Goal: Task Accomplishment & Management: Manage account settings

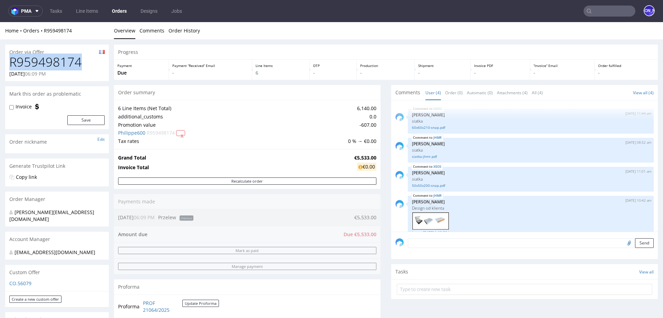
scroll to position [21, 0]
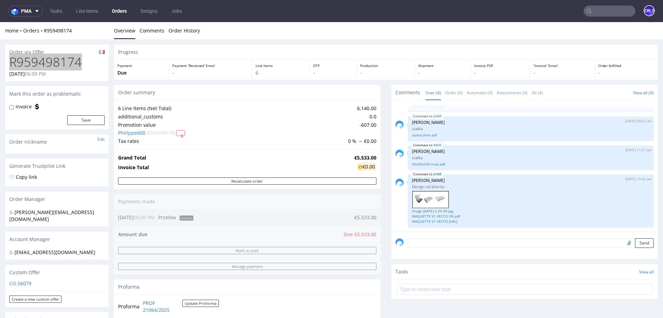
click at [606, 12] on input "text" at bounding box center [609, 11] width 52 height 11
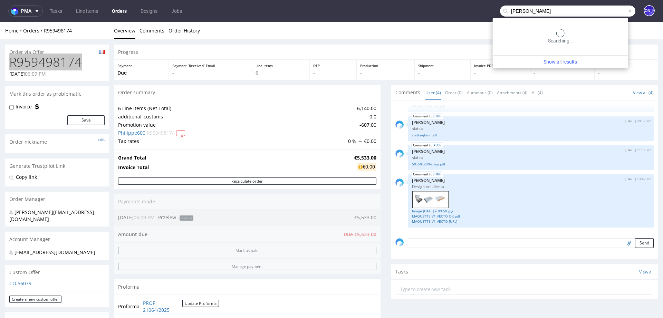
type input "pepin"
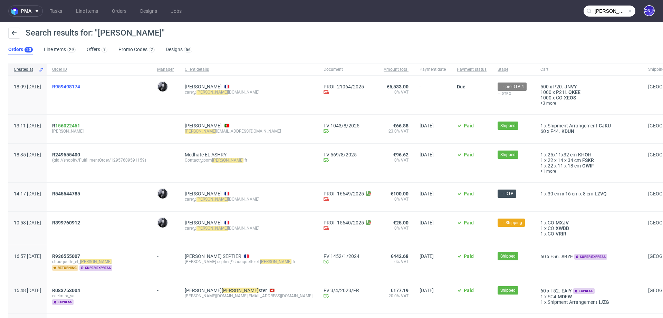
click at [80, 87] on span "R959498174" at bounding box center [66, 87] width 28 height 6
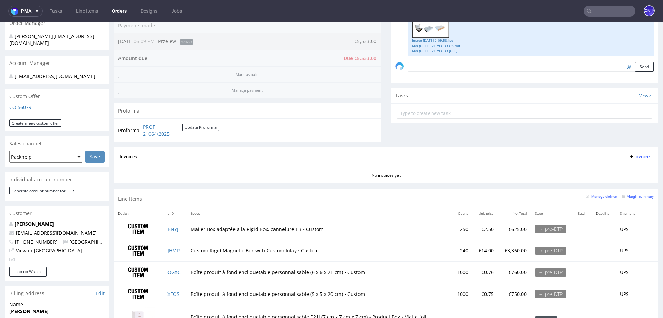
scroll to position [17, 0]
click at [425, 42] on link "MAQUETTE V1 VECTO OK.pdf" at bounding box center [530, 44] width 237 height 5
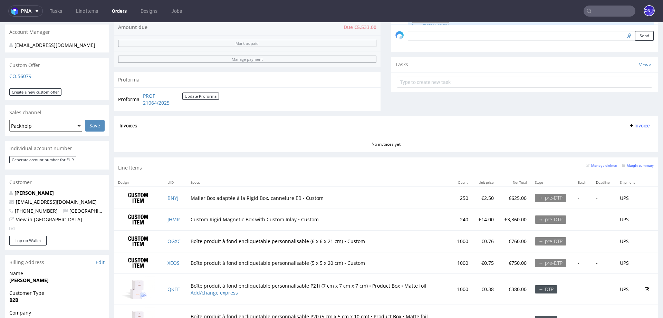
scroll to position [214, 0]
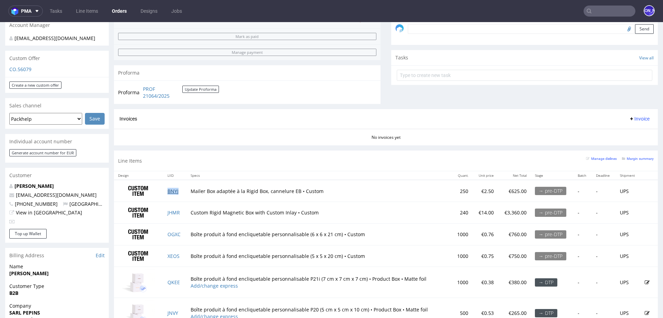
click at [171, 190] on link "BNYJ" at bounding box center [172, 191] width 11 height 7
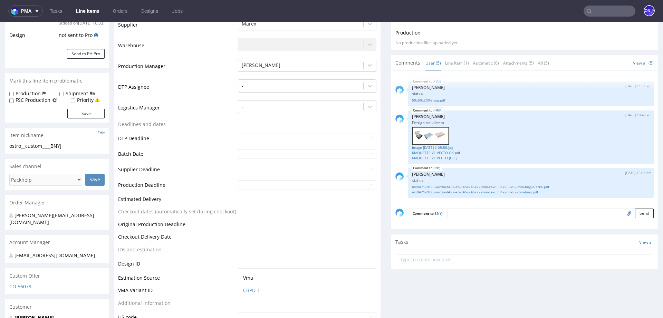
scroll to position [138, 0]
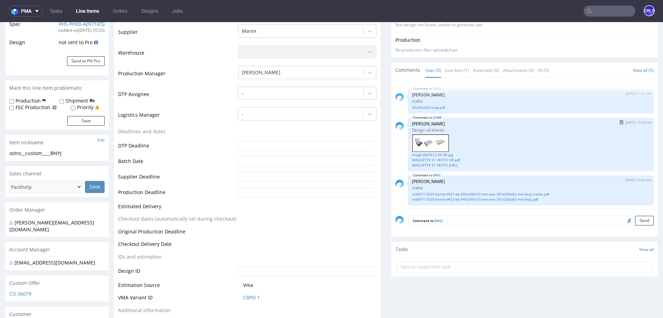
click at [419, 143] on img at bounding box center [430, 143] width 37 height 18
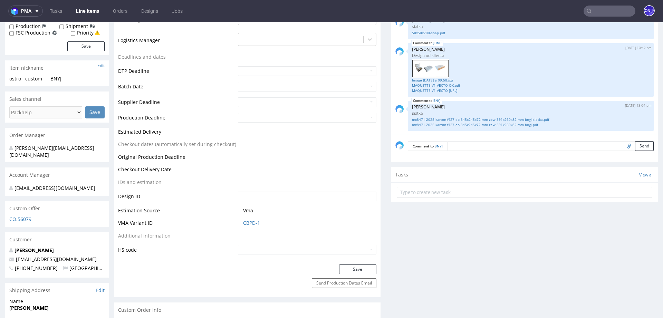
scroll to position [215, 0]
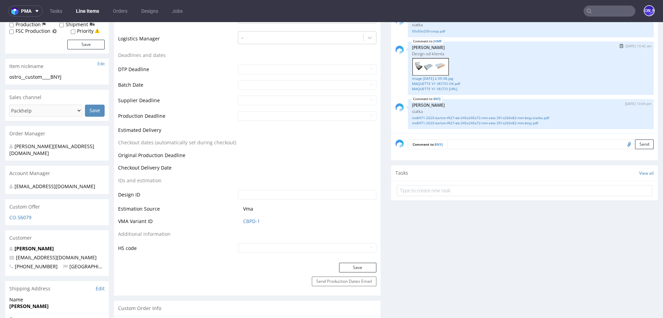
click at [422, 65] on img at bounding box center [430, 67] width 37 height 18
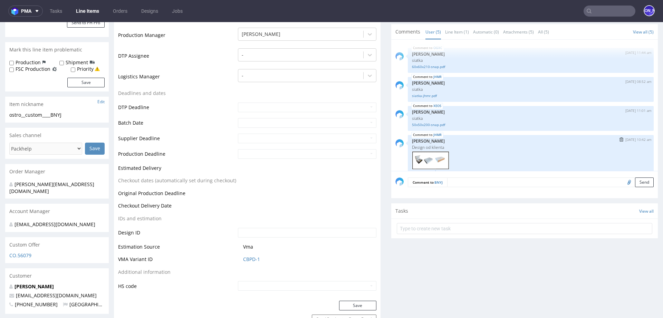
scroll to position [173, 0]
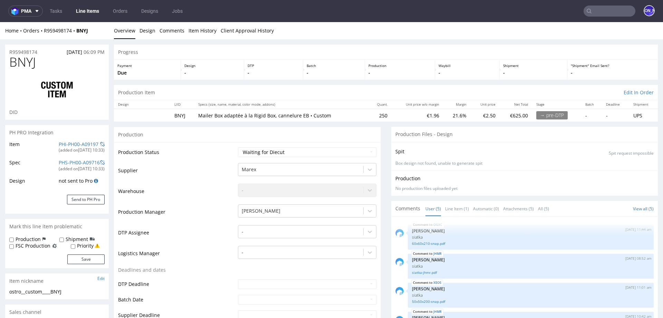
scroll to position [56, 0]
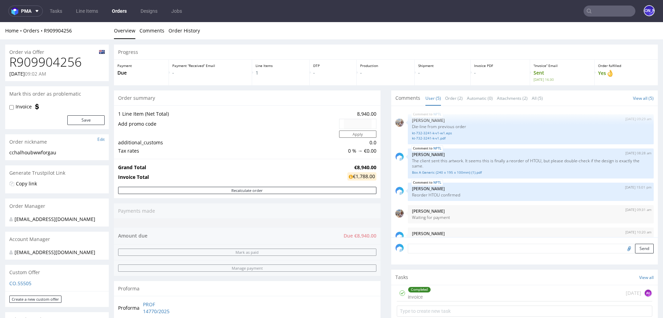
scroll to position [13, 0]
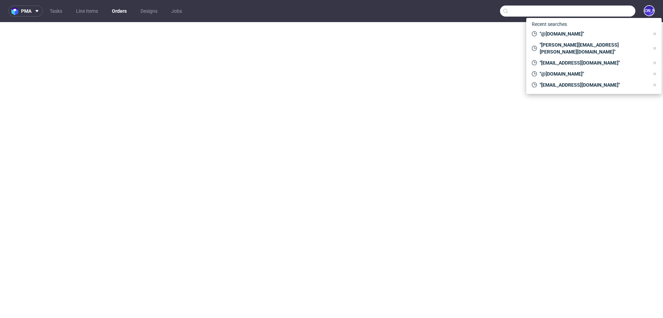
click at [598, 10] on input "text" at bounding box center [567, 11] width 135 height 11
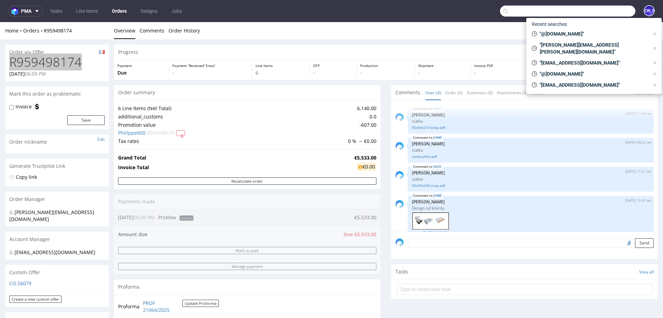
scroll to position [21, 0]
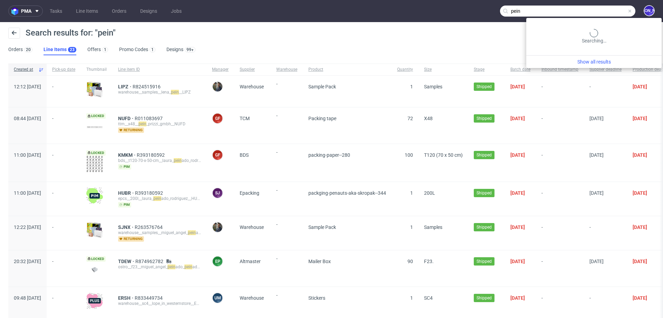
drag, startPoint x: 604, startPoint y: 10, endPoint x: 518, endPoint y: 8, distance: 86.3
click at [518, 8] on div "pein" at bounding box center [567, 11] width 135 height 11
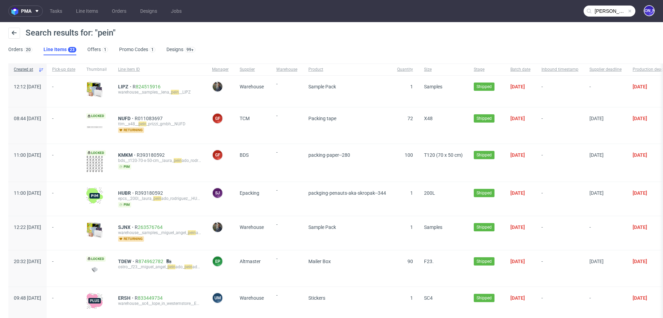
type input "pepin"
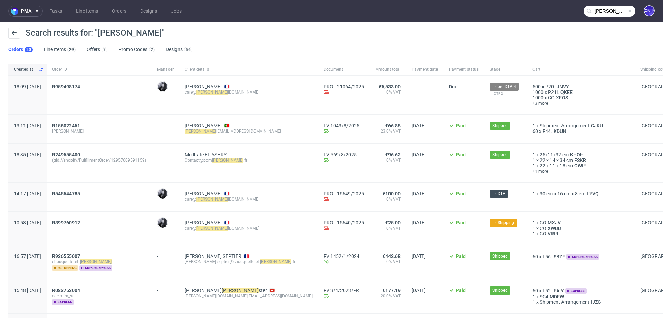
click at [88, 83] on div "R959498174" at bounding box center [99, 95] width 105 height 39
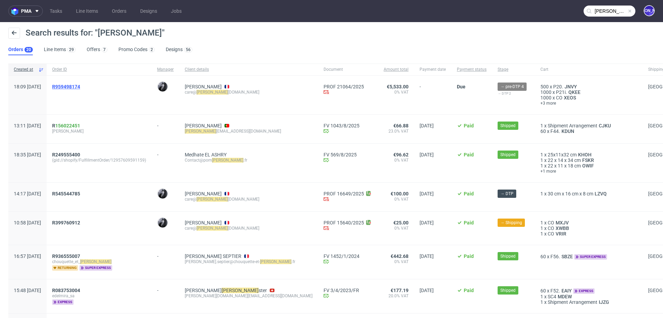
click at [80, 86] on span "R959498174" at bounding box center [66, 87] width 28 height 6
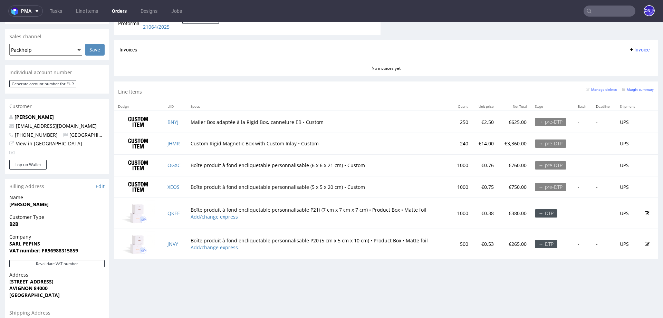
scroll to position [264, 0]
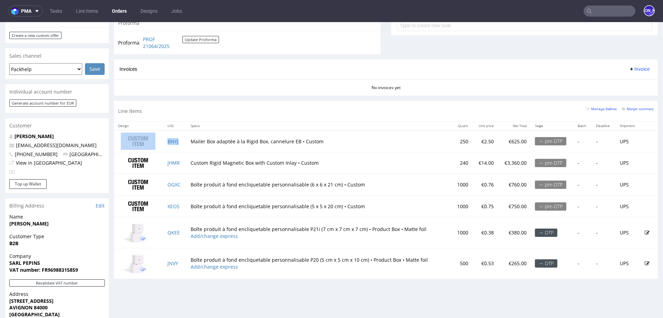
click at [182, 138] on td "BNYJ" at bounding box center [174, 141] width 23 height 22
copy tr "BNYJ"
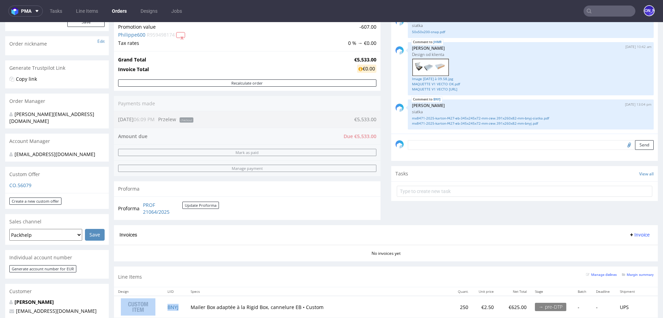
scroll to position [0, 0]
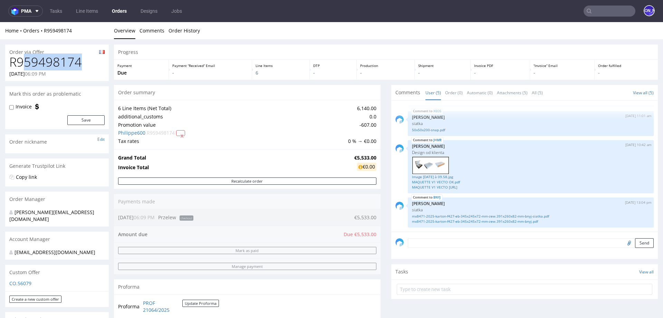
drag, startPoint x: 82, startPoint y: 63, endPoint x: 0, endPoint y: 63, distance: 82.5
copy h1 "R959498174"
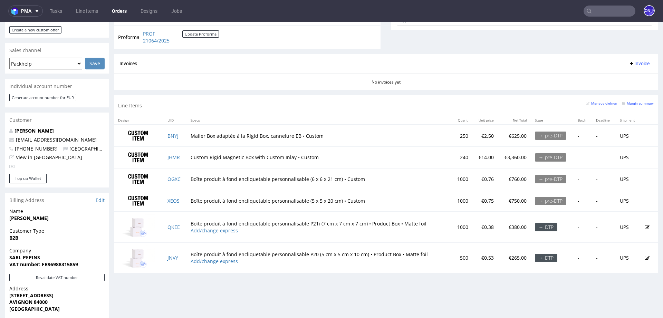
scroll to position [261, 0]
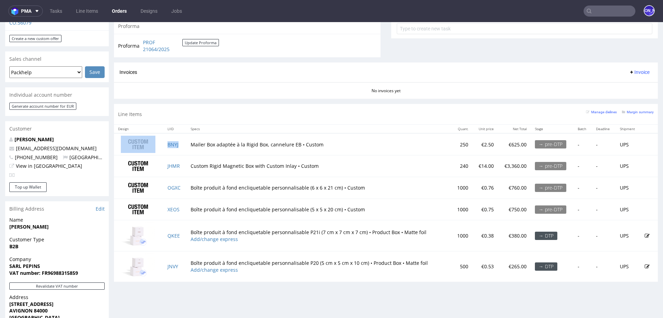
click at [183, 142] on td "BNYJ" at bounding box center [174, 144] width 23 height 22
copy tr "BNYJ"
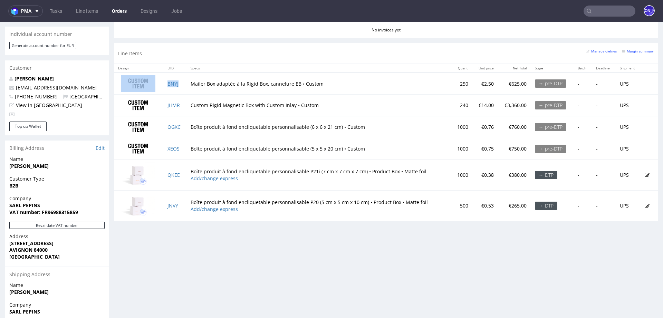
scroll to position [321, 0]
click at [169, 173] on link "QKEE" at bounding box center [173, 175] width 12 height 7
click at [172, 205] on link "JNVY" at bounding box center [172, 206] width 11 height 7
drag, startPoint x: 188, startPoint y: 168, endPoint x: 302, endPoint y: 168, distance: 113.9
click at [302, 168] on td "Boîte produit à fond encliquetable personnalisable P21i (7 cm x 7 cm x 7 cm) • …" at bounding box center [318, 175] width 265 height 31
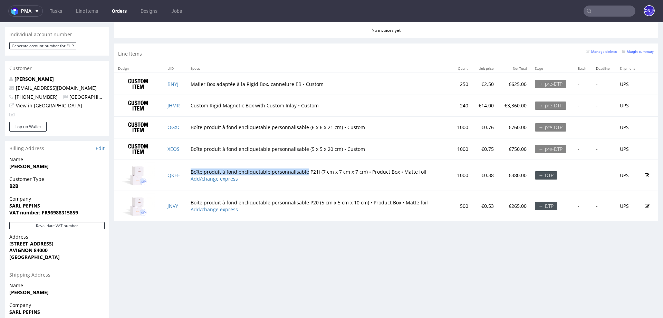
copy td "Boîte produit à fond encliquetable personnalisable"
click at [175, 173] on link "QKEE" at bounding box center [173, 175] width 12 height 7
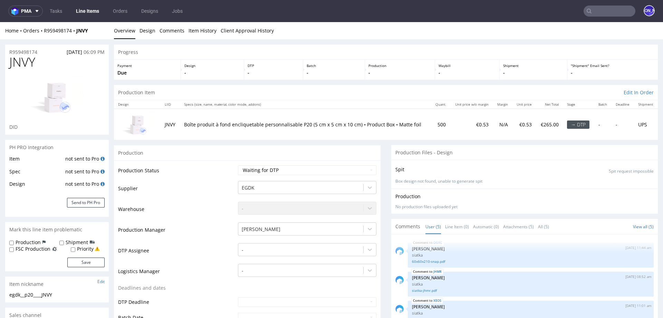
scroll to position [56, 0]
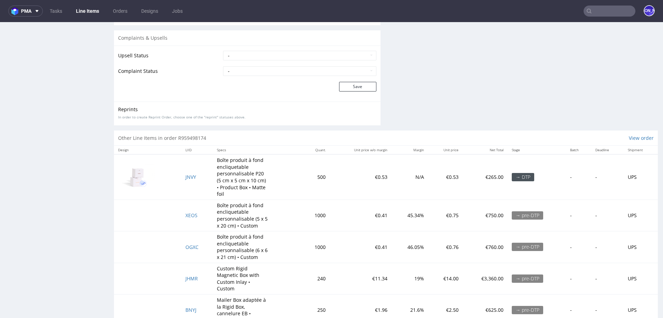
scroll to position [1248, 0]
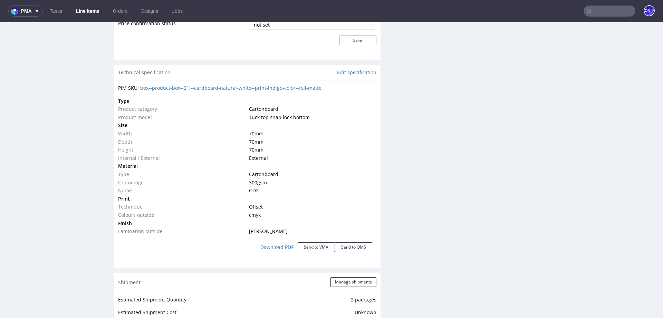
scroll to position [611, 0]
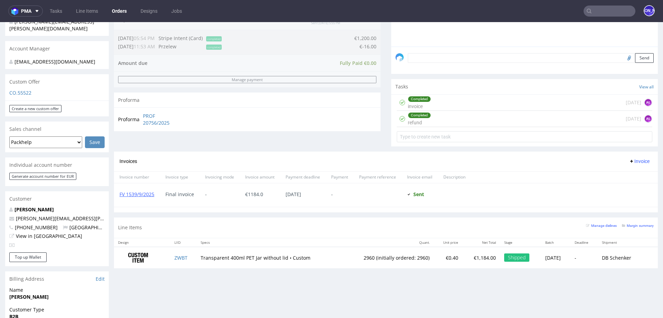
scroll to position [191, 0]
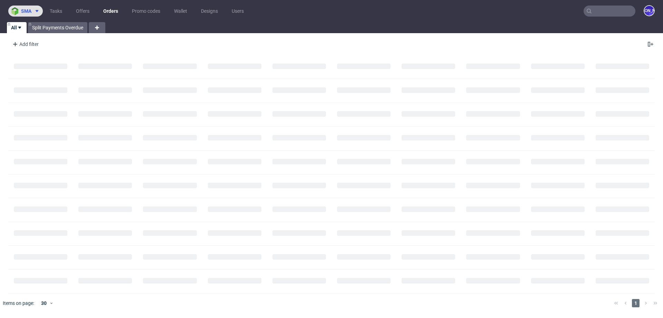
click at [29, 12] on span "sma" at bounding box center [26, 11] width 10 height 5
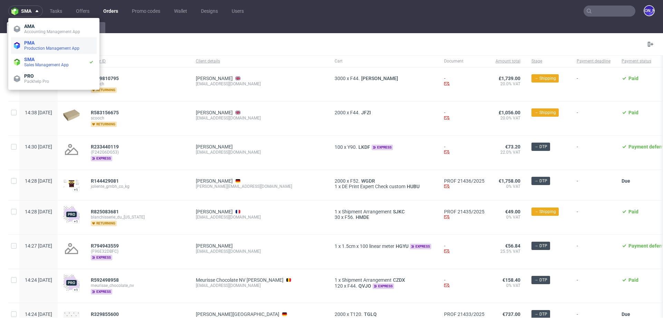
click at [35, 47] on span "Production Management App" at bounding box center [51, 48] width 55 height 5
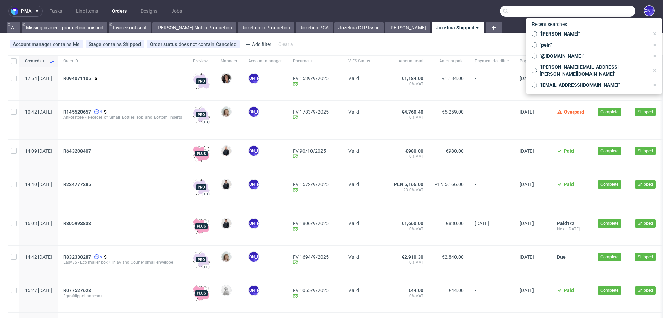
click at [602, 9] on input "text" at bounding box center [567, 11] width 135 height 11
paste input "R056943177"
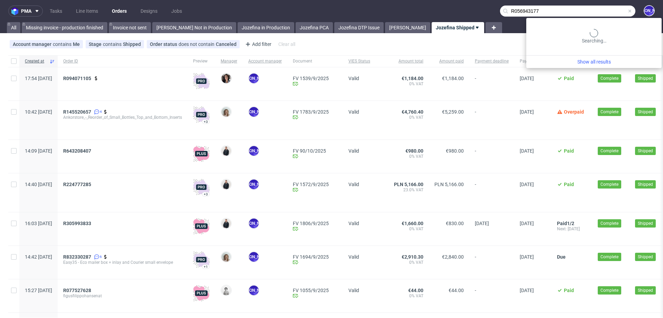
type input "R056943177"
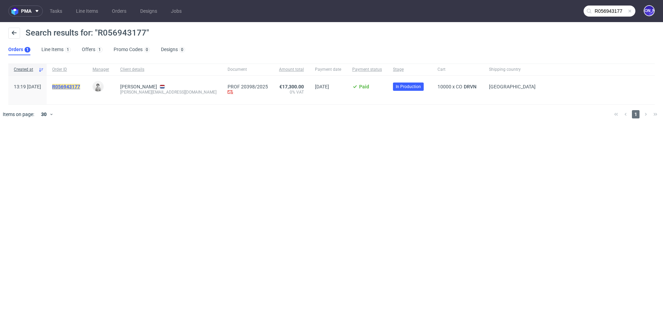
click at [80, 85] on mark "R056943177" at bounding box center [66, 87] width 28 height 6
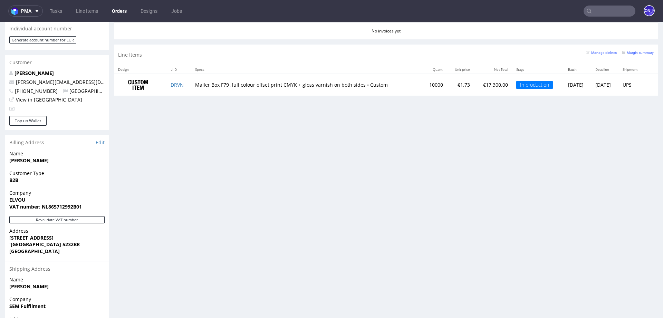
scroll to position [292, 0]
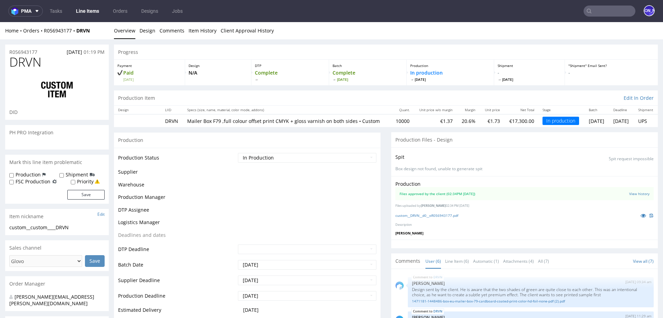
scroll to position [175, 0]
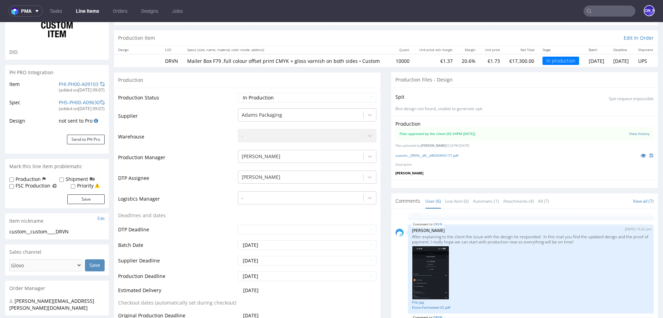
select select "in_progress"
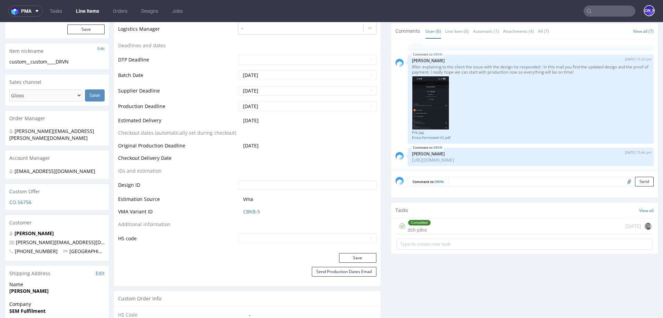
scroll to position [231, 0]
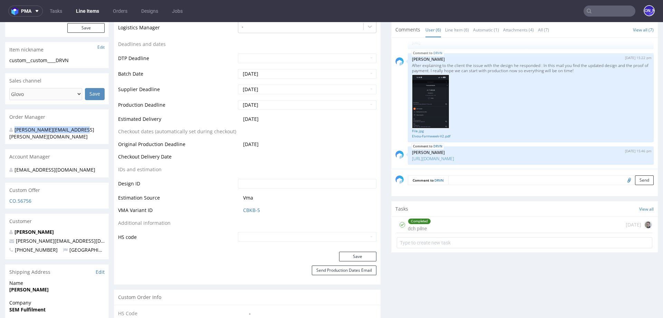
drag, startPoint x: 91, startPoint y: 130, endPoint x: 8, endPoint y: 127, distance: 82.6
click at [8, 127] on div "[PERSON_NAME][EMAIL_ADDRESS][PERSON_NAME][DOMAIN_NAME]" at bounding box center [57, 134] width 104 height 20
drag, startPoint x: 58, startPoint y: 234, endPoint x: 14, endPoint y: 233, distance: 44.2
click at [14, 237] on p "[PERSON_NAME][EMAIL_ADDRESS][DOMAIN_NAME]" at bounding box center [56, 240] width 95 height 7
copy span "[PERSON_NAME][EMAIL_ADDRESS][DOMAIN_NAME]"
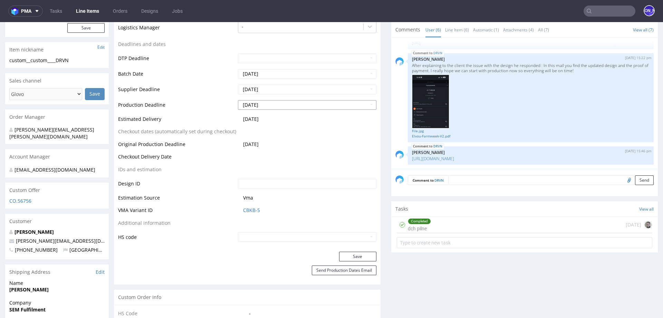
click at [272, 110] on input "[DATE]" at bounding box center [307, 105] width 138 height 10
drag, startPoint x: 270, startPoint y: 109, endPoint x: 237, endPoint y: 108, distance: 33.1
click at [238, 108] on input "[DATE]" at bounding box center [307, 105] width 138 height 10
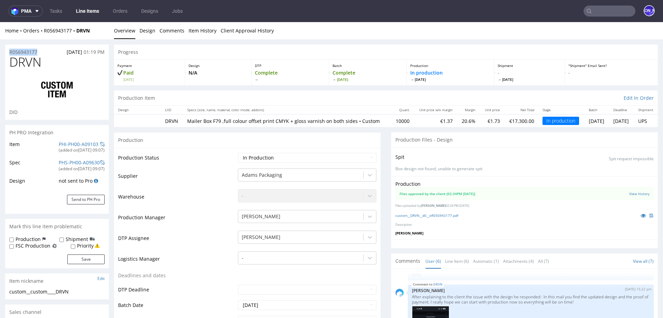
drag, startPoint x: 24, startPoint y: 51, endPoint x: 0, endPoint y: 51, distance: 24.2
copy p "R056943177"
click at [606, 11] on input "text" at bounding box center [609, 11] width 52 height 11
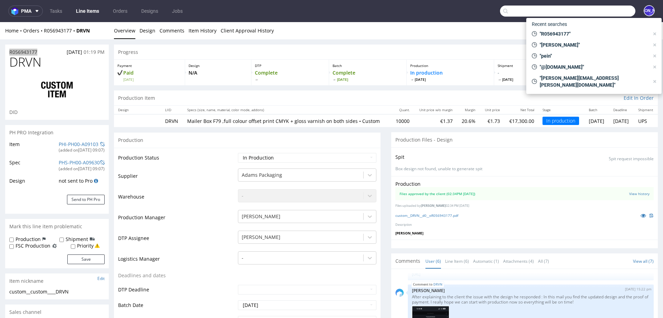
paste input "R643208407"
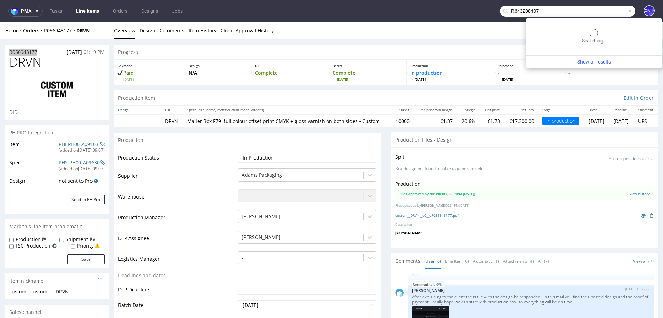
type input "R643208407"
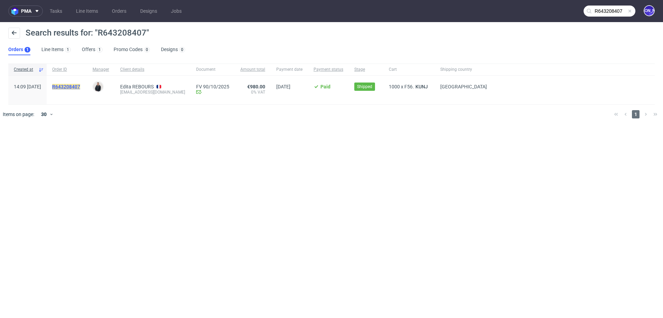
click at [80, 87] on mark "R643208407" at bounding box center [66, 87] width 28 height 6
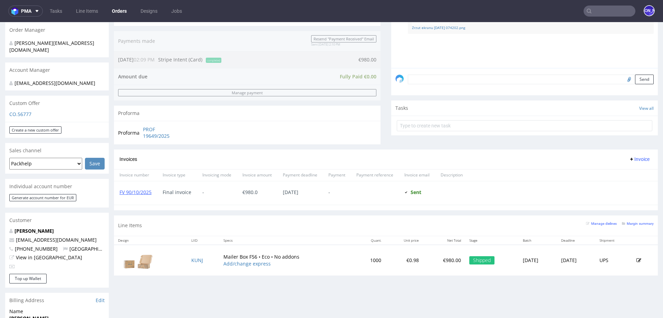
scroll to position [174, 0]
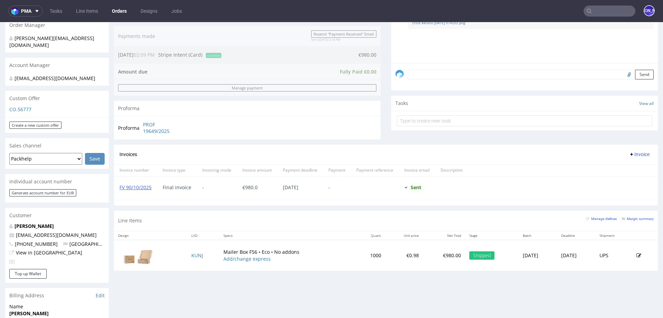
click at [603, 12] on input "text" at bounding box center [609, 11] width 52 height 11
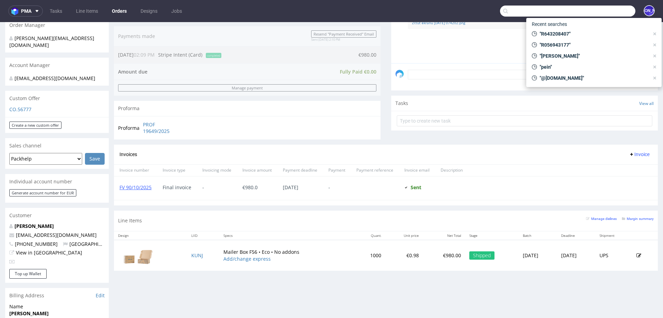
paste input "R654253573"
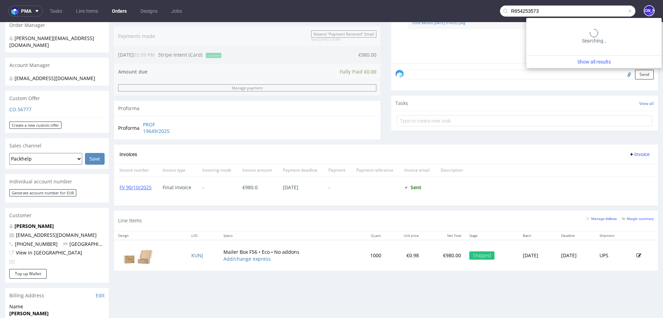
type input "R654253573"
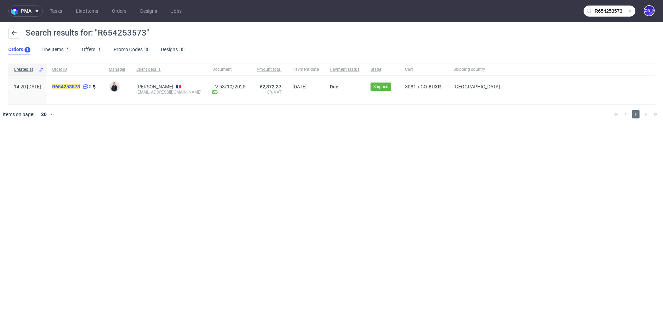
click at [72, 86] on mark "R654253573" at bounding box center [66, 87] width 28 height 6
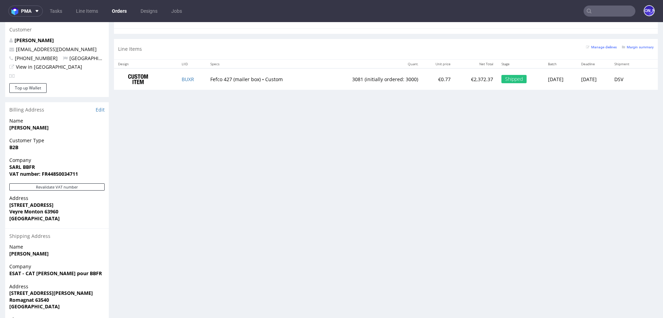
scroll to position [362, 0]
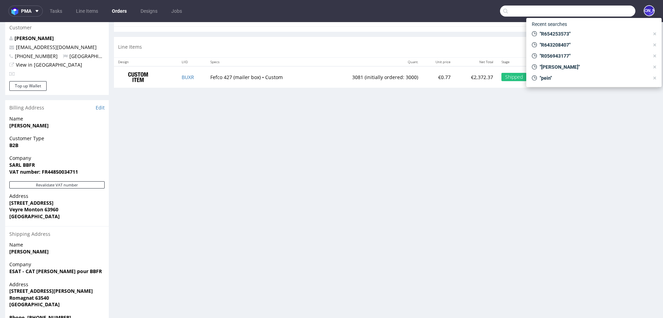
click at [601, 10] on input "text" at bounding box center [567, 11] width 135 height 11
paste input "R808156528"
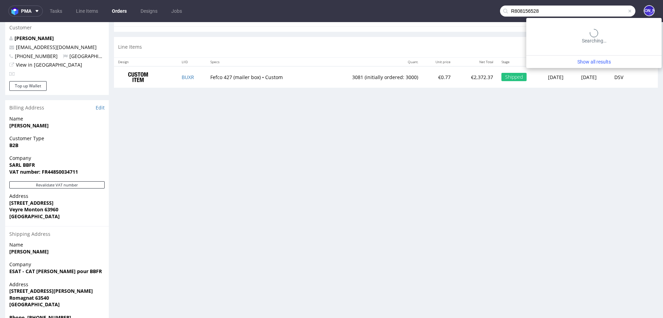
type input "R808156528"
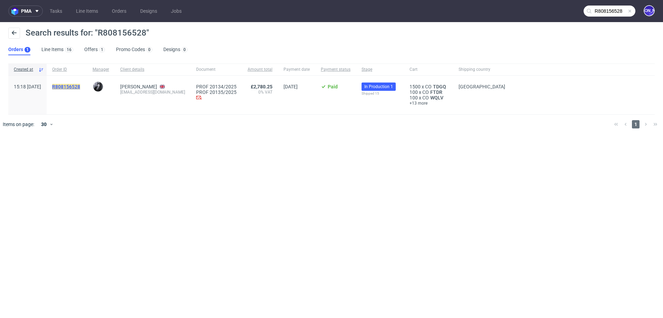
click at [77, 85] on mark "R808156528" at bounding box center [66, 87] width 28 height 6
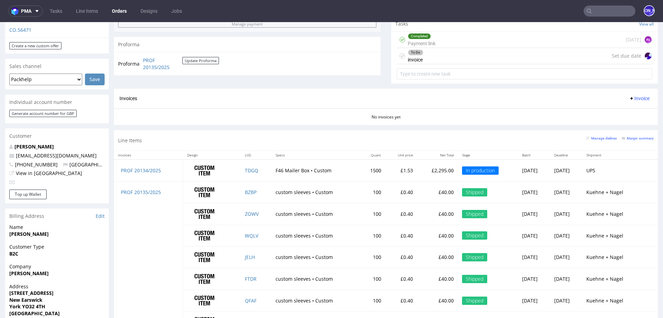
scroll to position [452, 0]
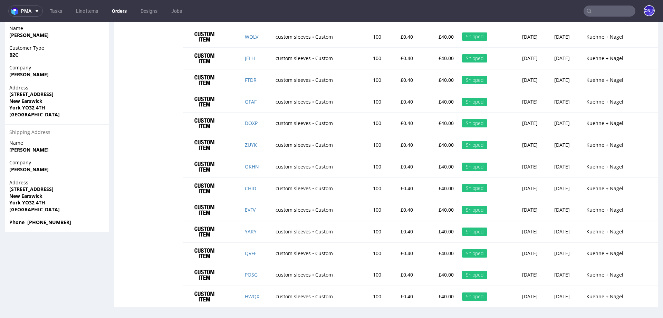
click at [591, 11] on input "text" at bounding box center [609, 11] width 52 height 11
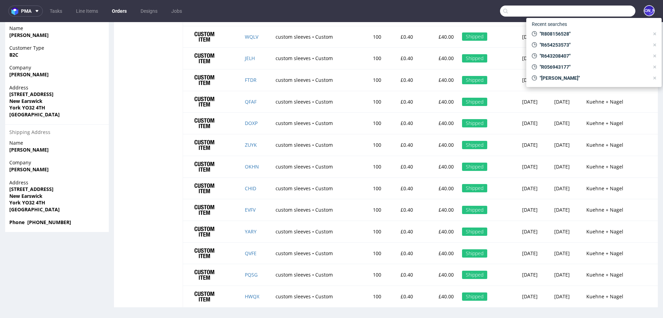
paste input "@[DOMAIN_NAME]"
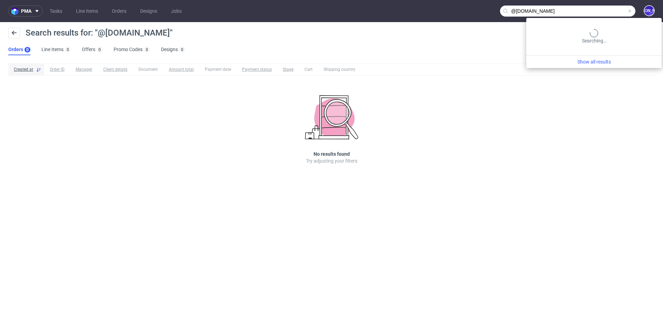
click at [623, 9] on input "@[DOMAIN_NAME]" at bounding box center [567, 11] width 135 height 11
type input "@"
type input "groupe-arto"
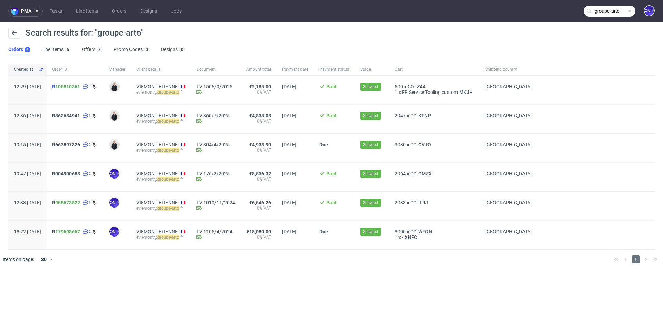
click at [74, 86] on span "R 105810351" at bounding box center [66, 87] width 28 height 6
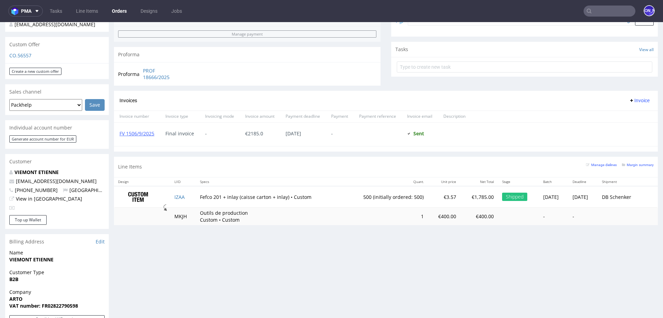
scroll to position [256, 0]
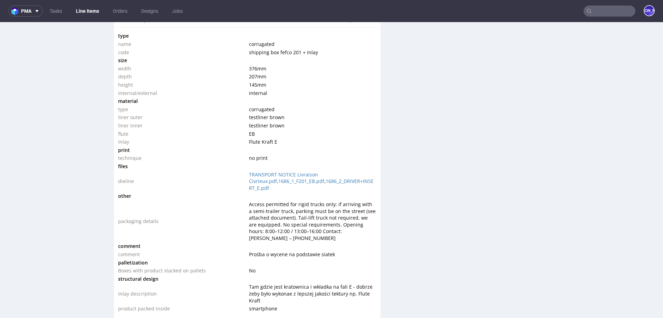
scroll to position [682, 0]
click at [278, 178] on link "1686_1_F201_EB.pdf" at bounding box center [301, 179] width 46 height 7
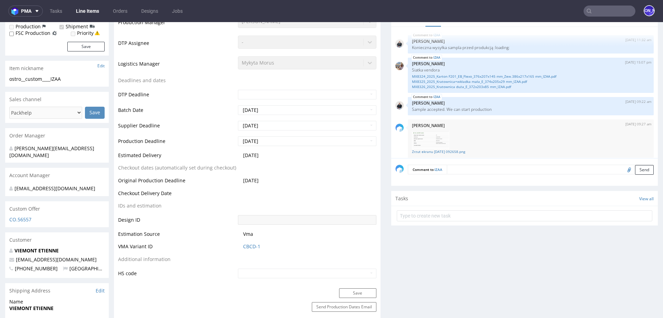
scroll to position [0, 0]
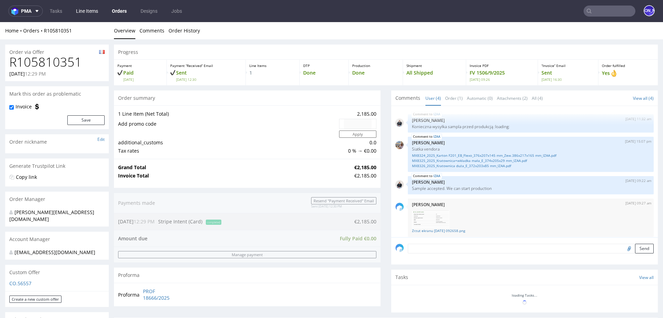
scroll to position [3, 0]
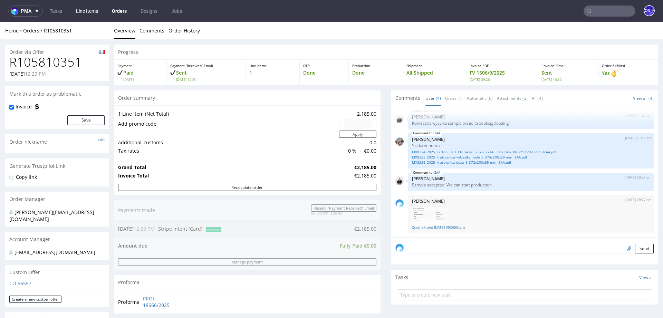
type input "groupe-arto"
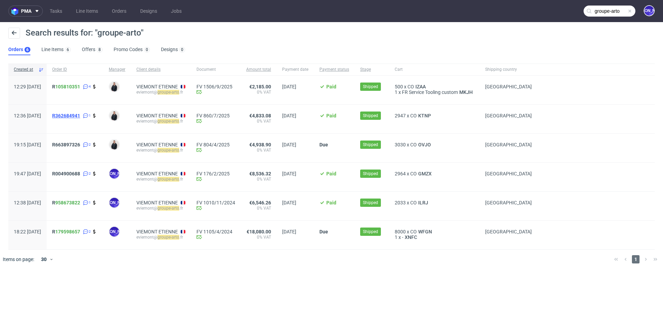
click at [80, 116] on span "R362684941" at bounding box center [66, 116] width 28 height 6
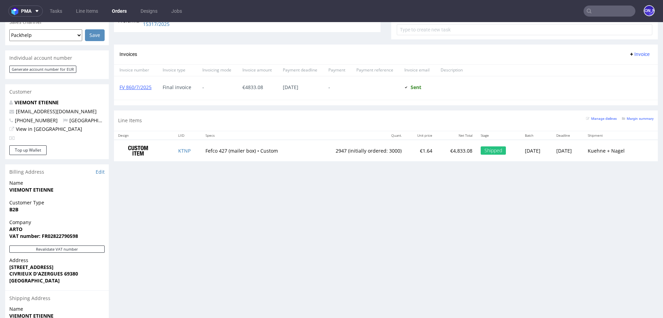
scroll to position [291, 0]
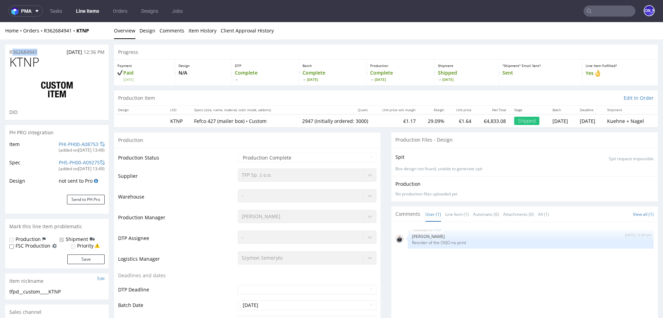
drag, startPoint x: 41, startPoint y: 51, endPoint x: 0, endPoint y: 51, distance: 41.1
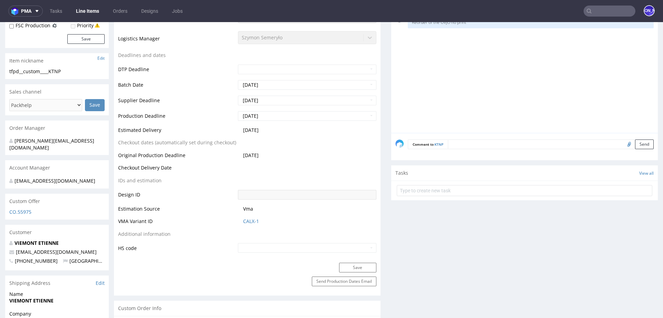
scroll to position [224, 0]
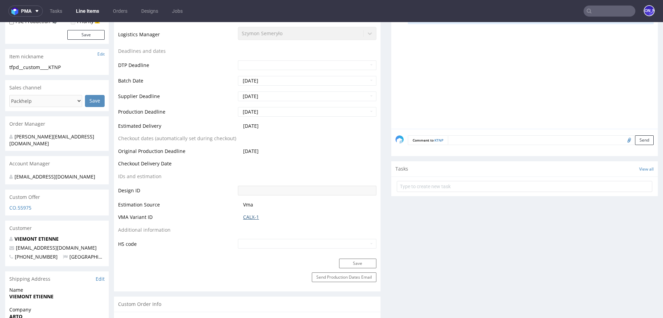
click at [245, 217] on link "CALX-1" at bounding box center [251, 217] width 16 height 7
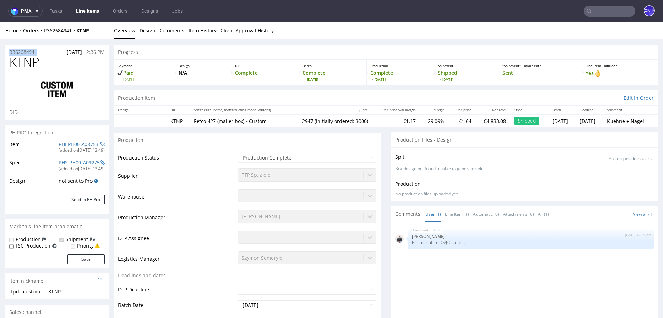
copy p "R362684941"
